Goal: Information Seeking & Learning: Learn about a topic

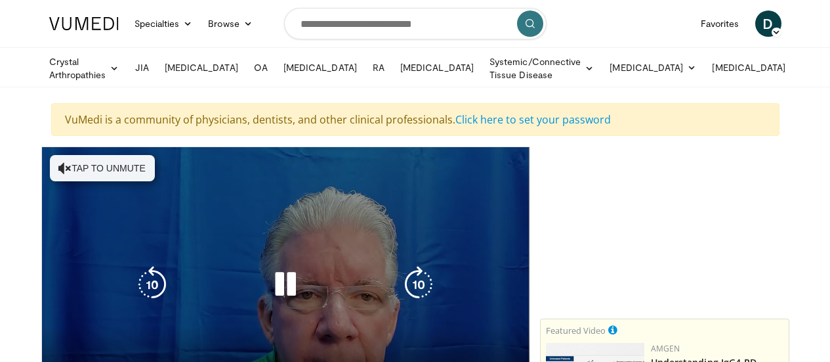
click at [68, 167] on button "Tap to unmute" at bounding box center [102, 168] width 105 height 26
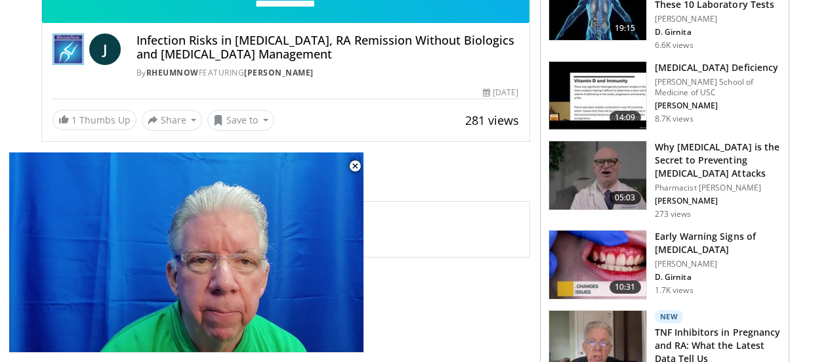
scroll to position [812, 0]
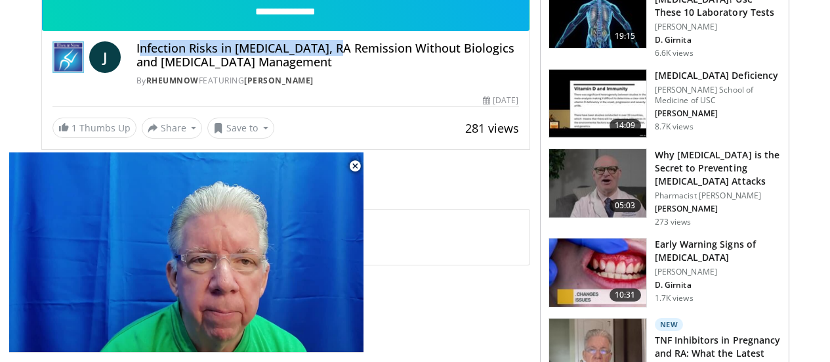
drag, startPoint x: 105, startPoint y: 45, endPoint x: 295, endPoint y: 53, distance: 190.5
click at [295, 53] on h4 "Infection Risks in [MEDICAL_DATA], RA Remission Without Biologics and [MEDICAL_…" at bounding box center [328, 55] width 383 height 28
copy h4 "nfection Risks in [MEDICAL_DATA]"
